Goal: Navigation & Orientation: Find specific page/section

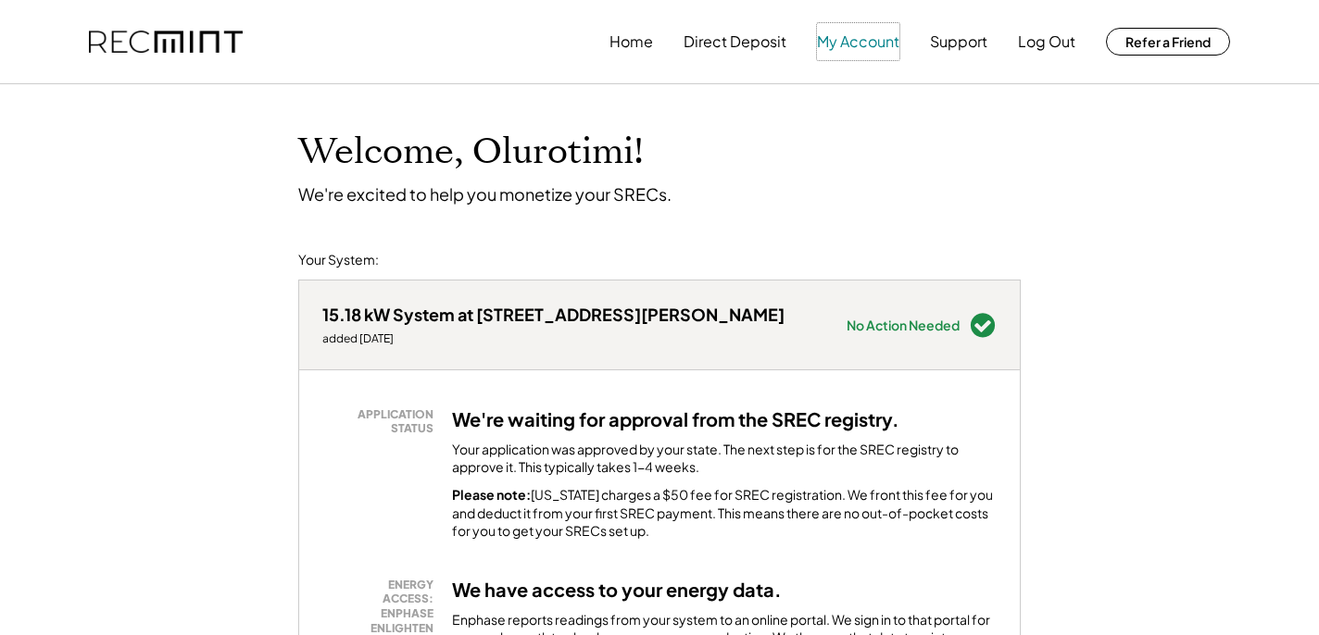
click at [847, 43] on button "My Account" at bounding box center [858, 41] width 82 height 37
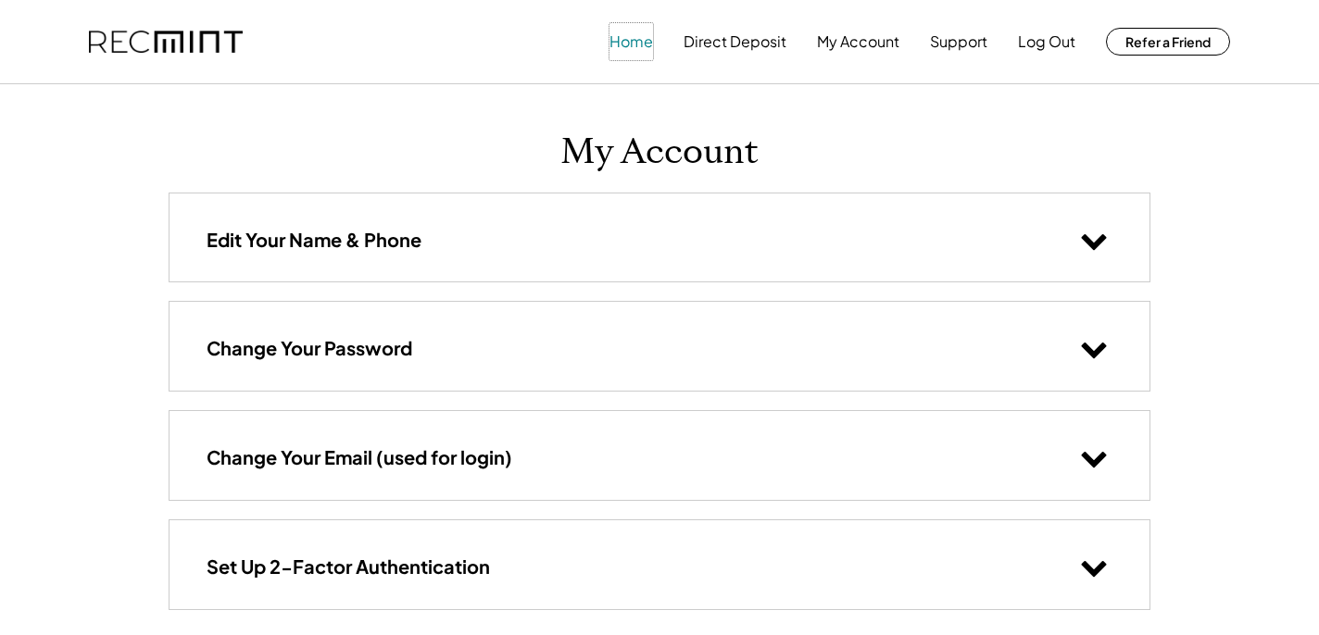
click at [620, 42] on button "Home" at bounding box center [631, 41] width 44 height 37
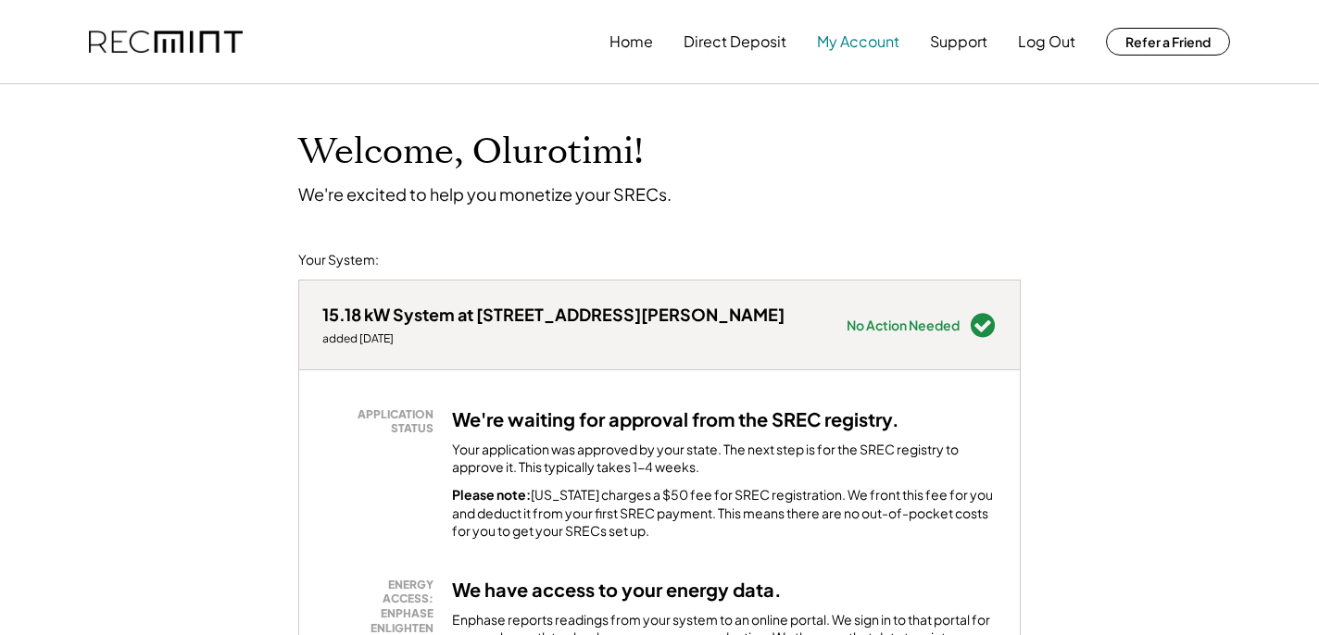
click at [848, 43] on button "My Account" at bounding box center [858, 41] width 82 height 37
